Goal: Task Accomplishment & Management: Manage account settings

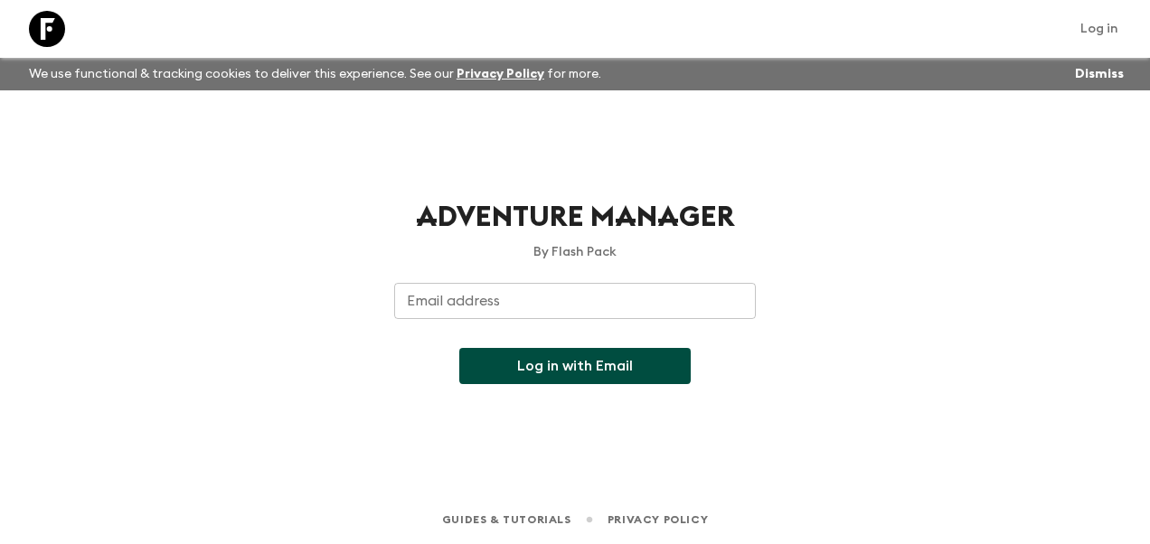
click at [533, 303] on input "Email address" at bounding box center [575, 301] width 362 height 36
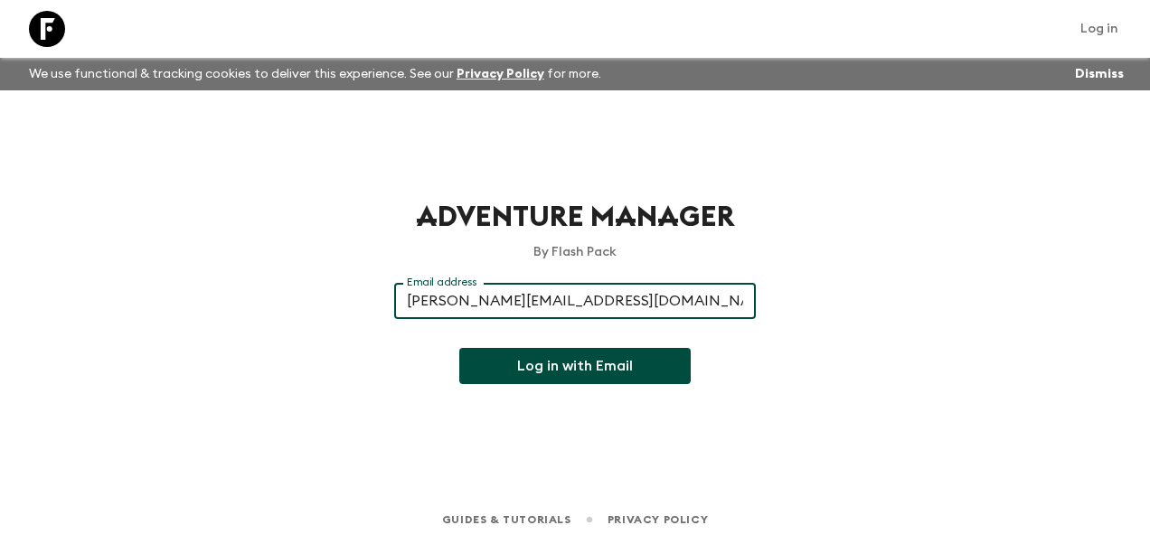
type input "[PERSON_NAME][EMAIL_ADDRESS][DOMAIN_NAME]"
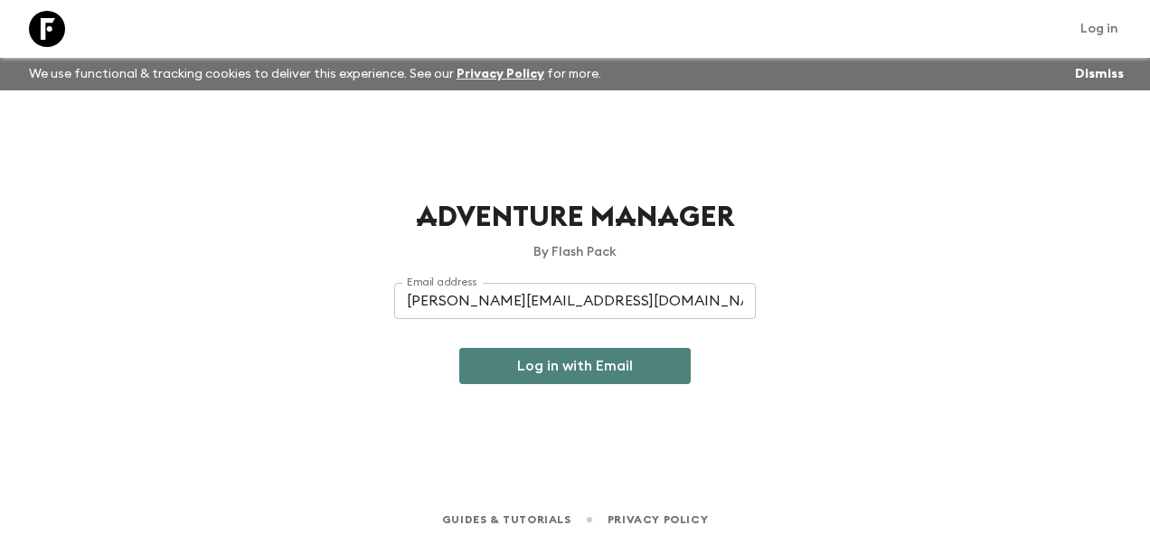
drag, startPoint x: 659, startPoint y: 365, endPoint x: 685, endPoint y: 398, distance: 41.8
click at [659, 364] on button "Log in with Email" at bounding box center [574, 366] width 231 height 36
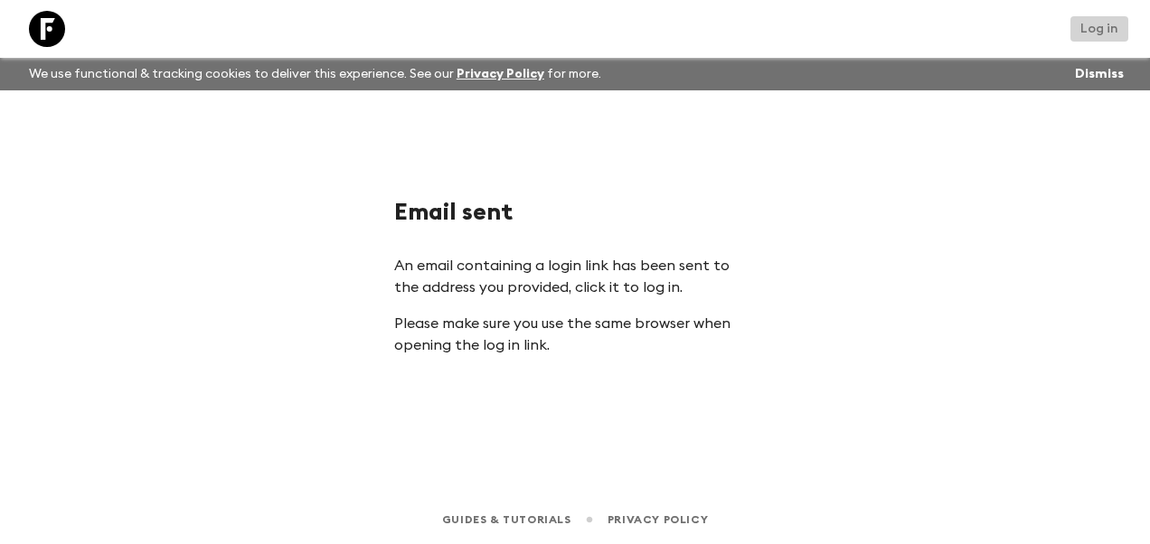
click at [1087, 30] on link "Log in" at bounding box center [1100, 28] width 58 height 25
click at [1100, 32] on link "Log in" at bounding box center [1100, 28] width 58 height 25
drag, startPoint x: 1075, startPoint y: 81, endPoint x: 1085, endPoint y: 80, distance: 10.0
click at [1076, 80] on button "Dismiss" at bounding box center [1100, 73] width 58 height 25
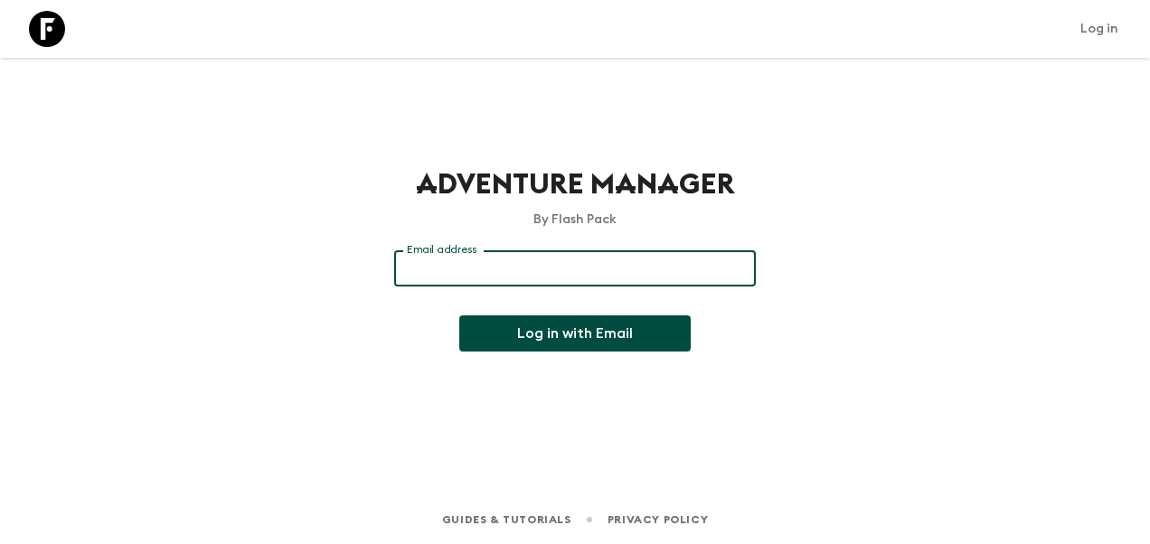
click at [495, 264] on input "Email address" at bounding box center [575, 268] width 362 height 36
click at [634, 345] on button "Log in with Email" at bounding box center [574, 334] width 231 height 36
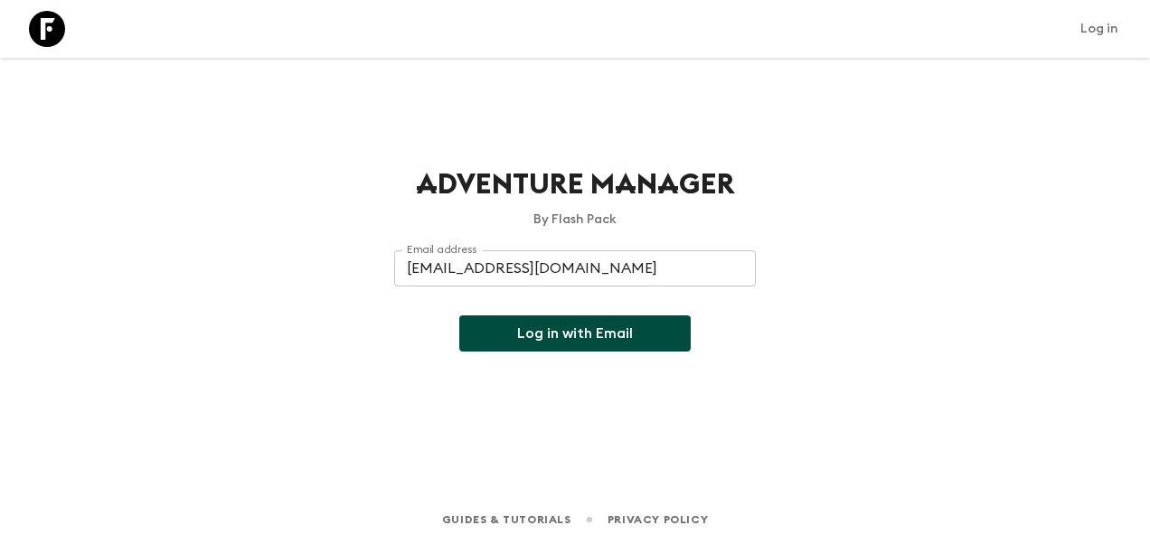
click at [424, 262] on input "[EMAIL_ADDRESS][DOMAIN_NAME]" at bounding box center [575, 268] width 362 height 36
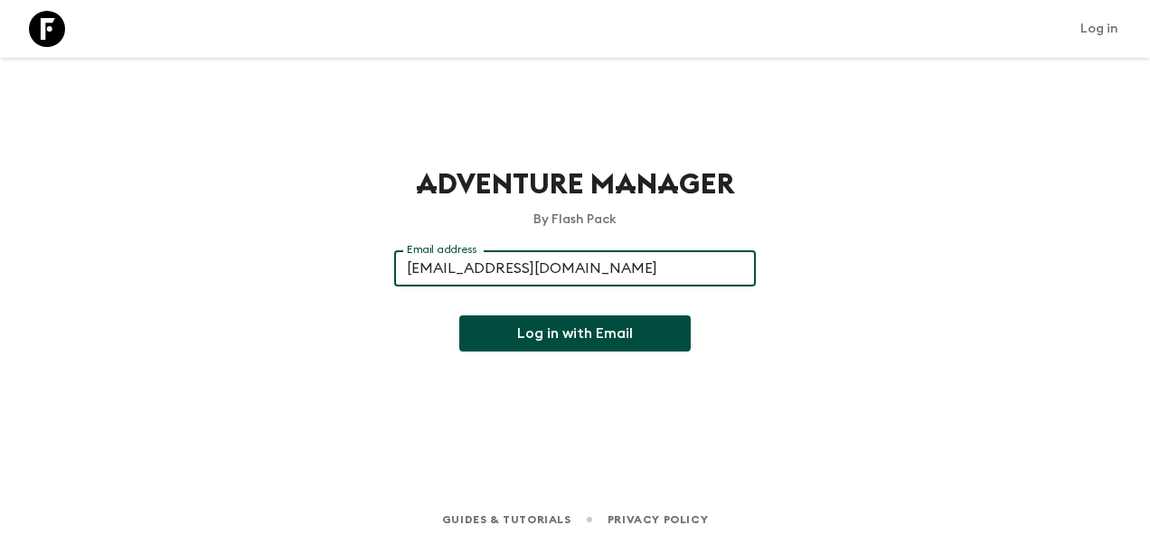
click at [424, 262] on input "[EMAIL_ADDRESS][DOMAIN_NAME]" at bounding box center [575, 268] width 362 height 36
type input "[PERSON_NAME][EMAIL_ADDRESS][DOMAIN_NAME]"
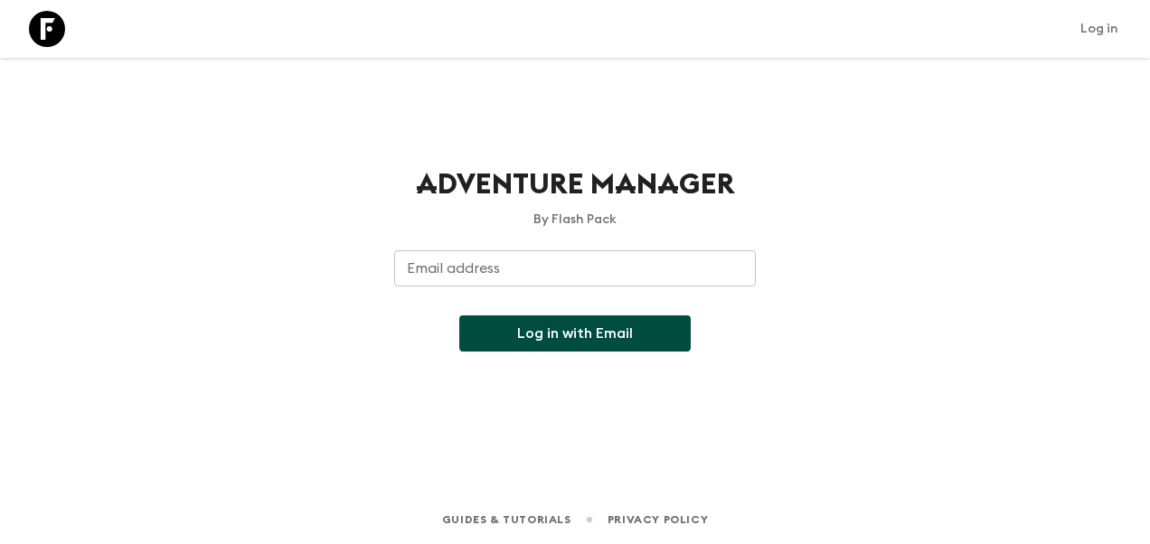
click at [503, 270] on input "Email address" at bounding box center [575, 268] width 362 height 36
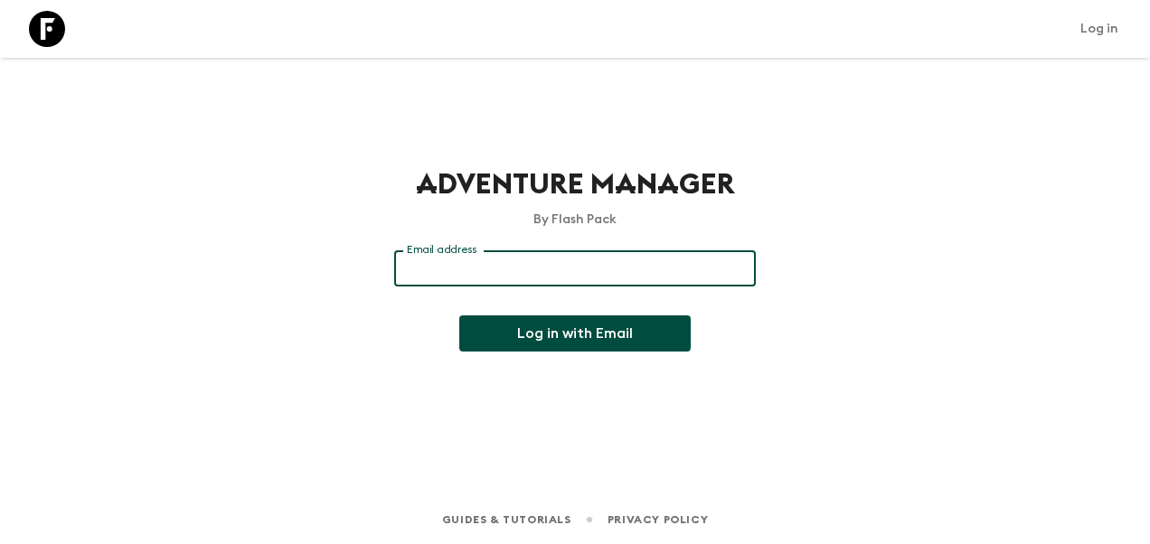
type input "[PERSON_NAME][EMAIL_ADDRESS][DOMAIN_NAME]"
click at [561, 335] on button "Log in with Email" at bounding box center [574, 334] width 231 height 36
